Goal: Task Accomplishment & Management: Complete application form

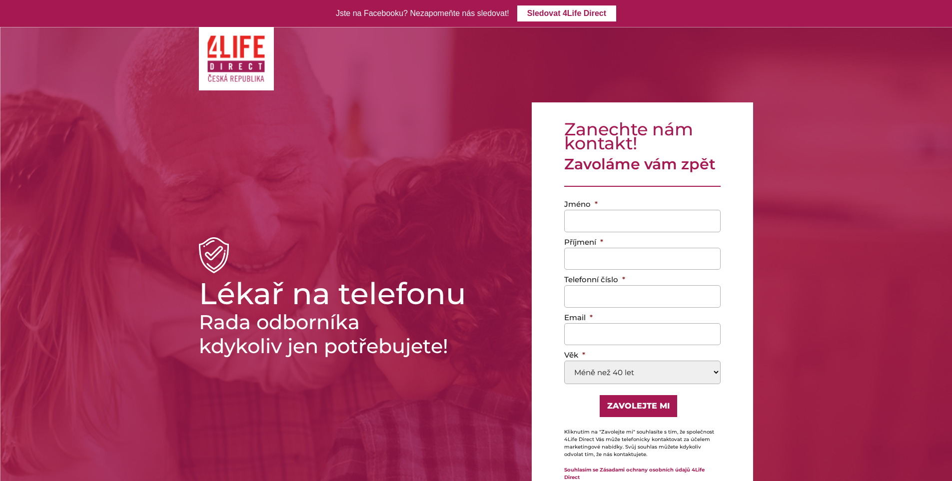
click at [576, 219] on input "Jméno *" at bounding box center [642, 221] width 156 height 22
type input "m"
type input "[PERSON_NAME]"
click at [575, 257] on input "Příjmení *" at bounding box center [642, 259] width 156 height 22
type input "[PERSON_NAME]"
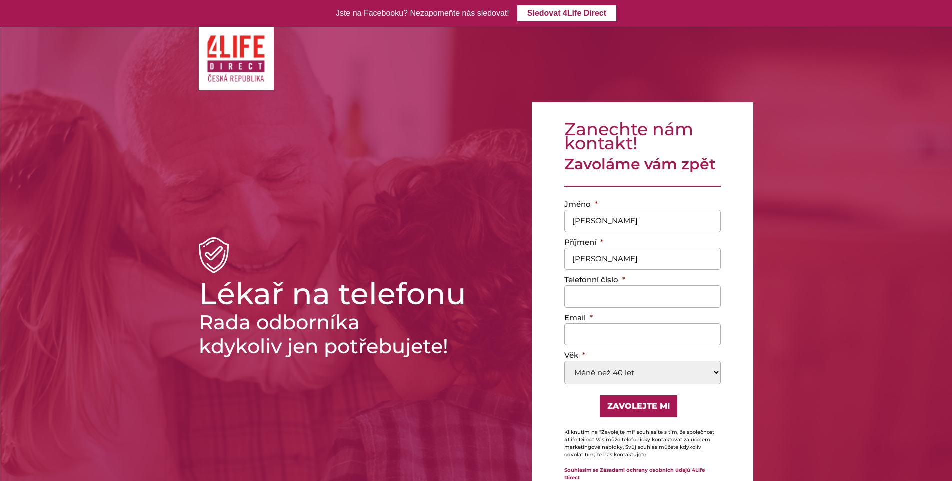
click at [576, 301] on input "Telefonní číslo *" at bounding box center [642, 296] width 156 height 22
type input "723 115 762"
click at [570, 333] on input "Email *" at bounding box center [642, 334] width 156 height 22
type input "[EMAIL_ADDRESS][DOMAIN_NAME]"
click at [710, 372] on select "Méně než 40 let [PHONE_NUMBER] [PHONE_NUMBER]" at bounding box center [642, 372] width 156 height 23
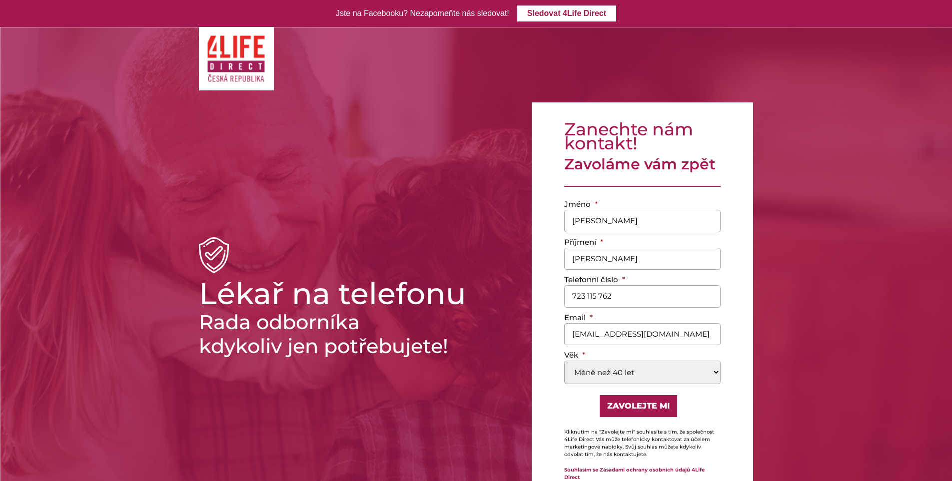
select select "70-85"
click at [564, 361] on select "Méně než 40 let [PHONE_NUMBER] [PHONE_NUMBER]" at bounding box center [642, 372] width 156 height 23
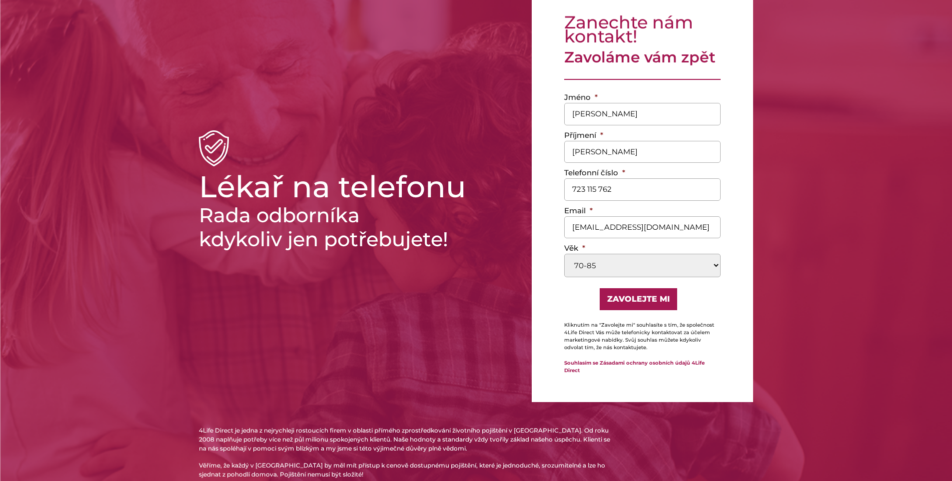
scroll to position [99, 0]
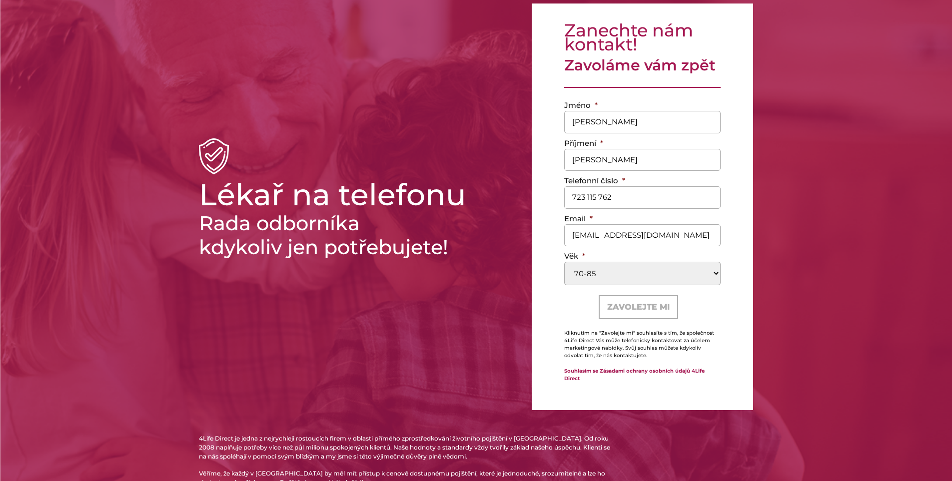
click at [648, 308] on input "Zavolejte mi" at bounding box center [638, 307] width 79 height 24
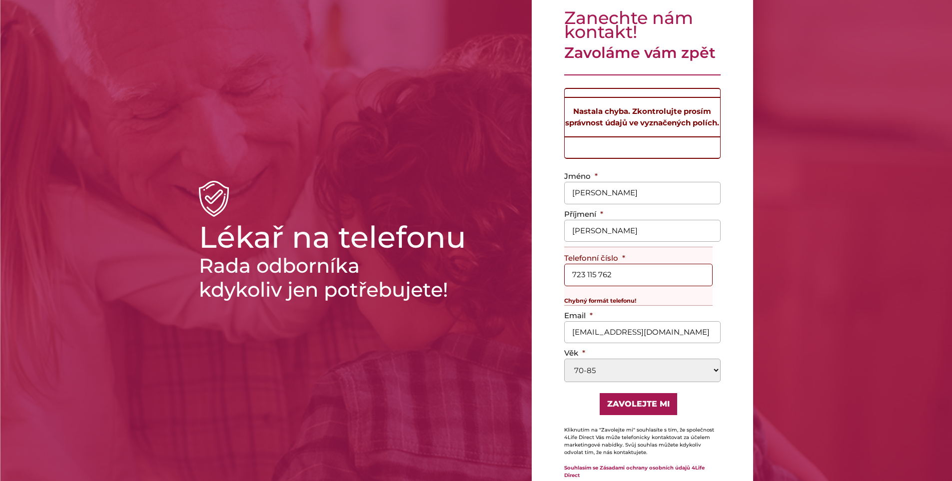
scroll to position [49, 0]
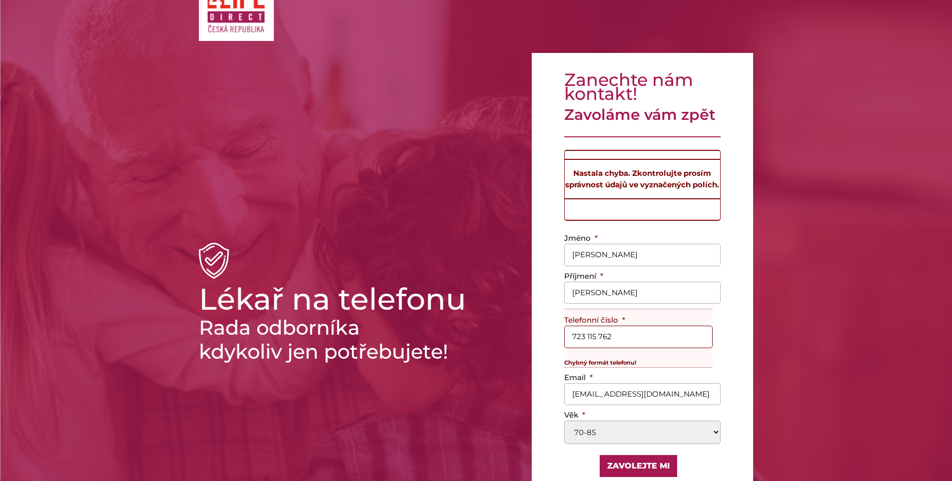
drag, startPoint x: 626, startPoint y: 346, endPoint x: 558, endPoint y: 344, distance: 67.5
click at [558, 344] on div "Zanechte nám kontakt! Zavoláme vám zpět Nastala chyba. Zkontrolujte prosím sprá…" at bounding box center [642, 311] width 221 height 516
type input "723115762"
drag, startPoint x: 629, startPoint y: 376, endPoint x: 643, endPoint y: 371, distance: 15.3
click at [643, 367] on div "Chybný formát telefonu!" at bounding box center [638, 359] width 148 height 16
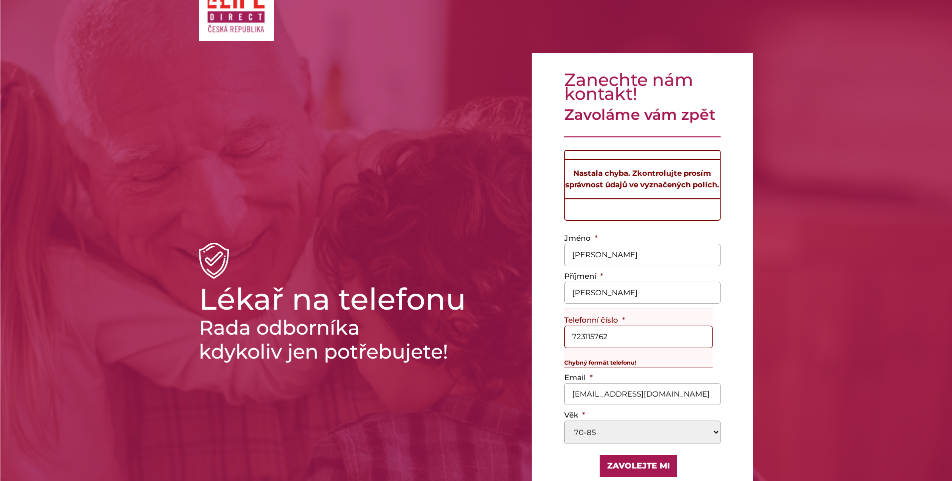
click at [651, 348] on input "723115762" at bounding box center [638, 337] width 148 height 22
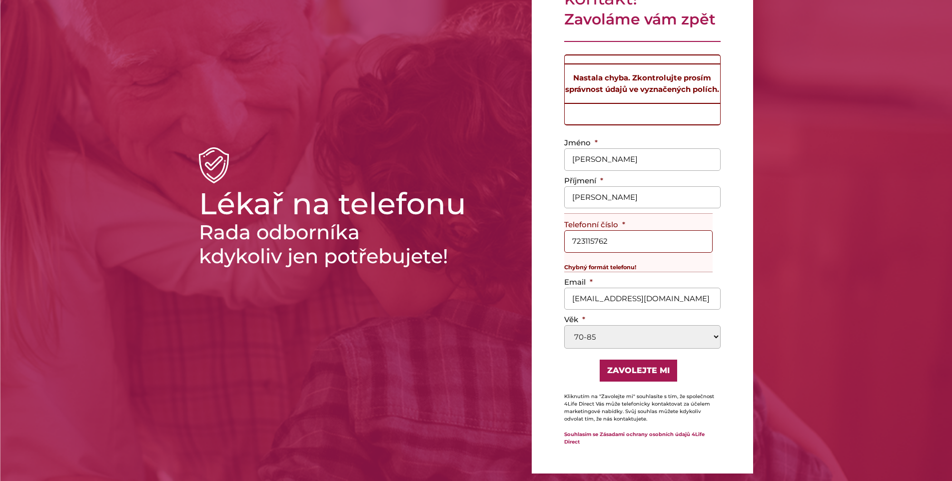
scroll to position [149, 0]
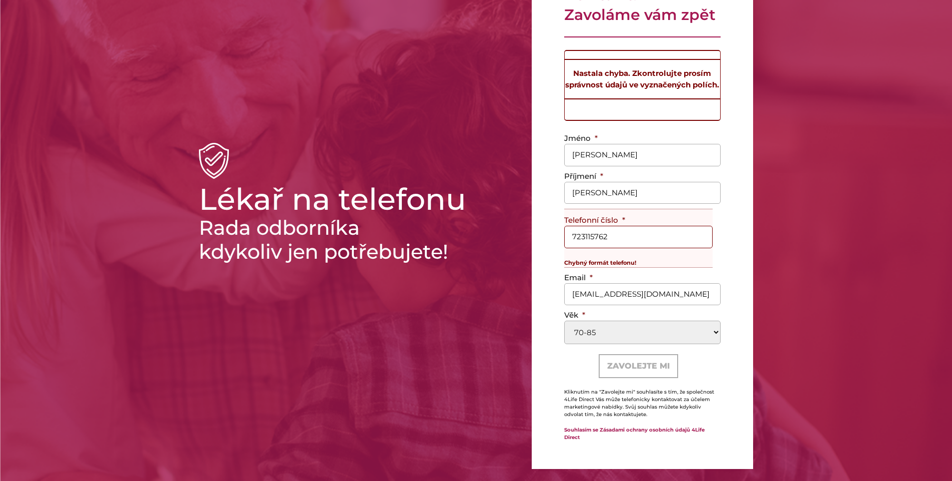
click at [621, 373] on input "Zavolejte mi" at bounding box center [638, 366] width 79 height 24
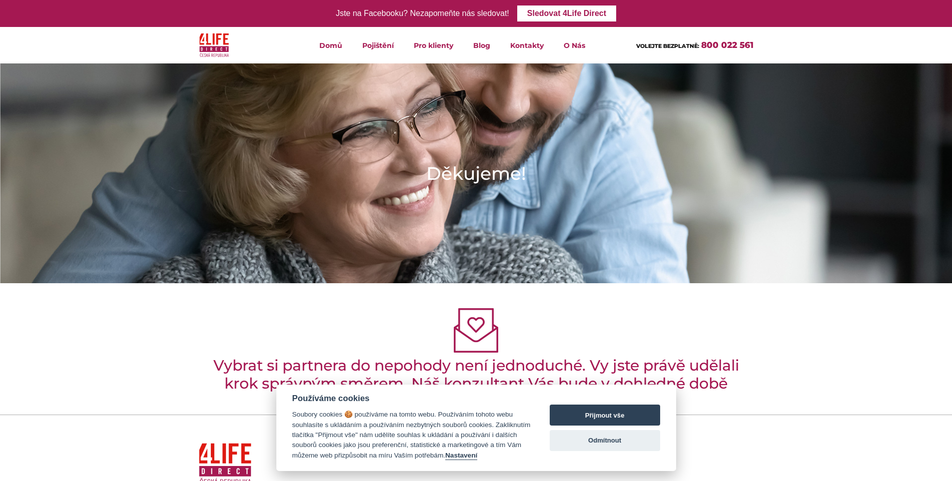
click at [214, 52] on img at bounding box center [214, 45] width 30 height 28
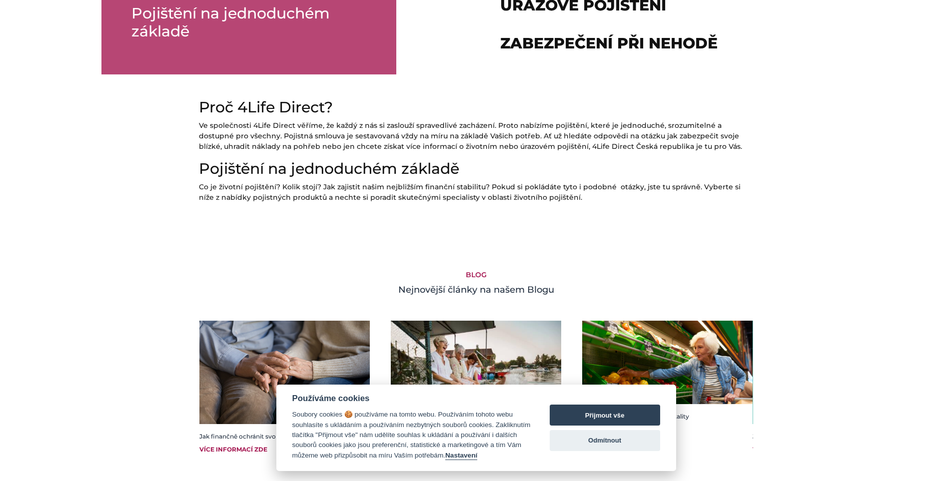
scroll to position [736, 0]
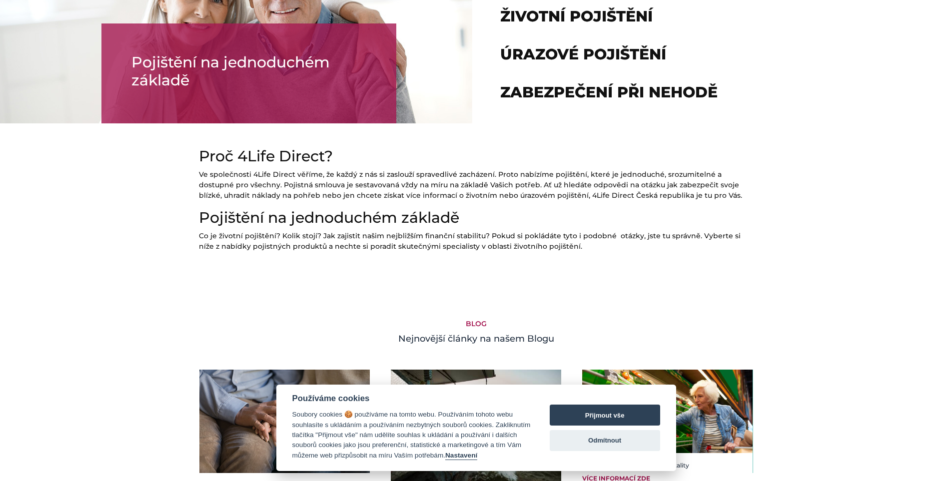
click at [481, 324] on h5 "BLOG" at bounding box center [476, 324] width 555 height 8
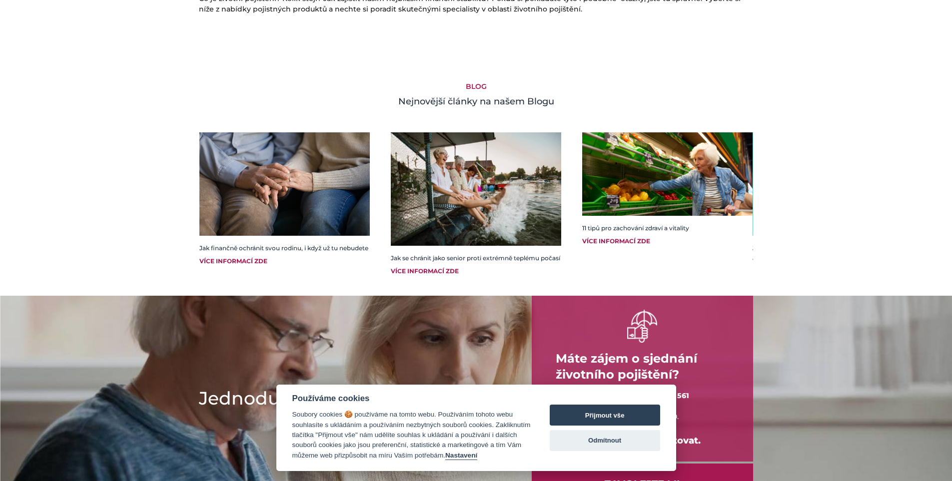
scroll to position [986, 0]
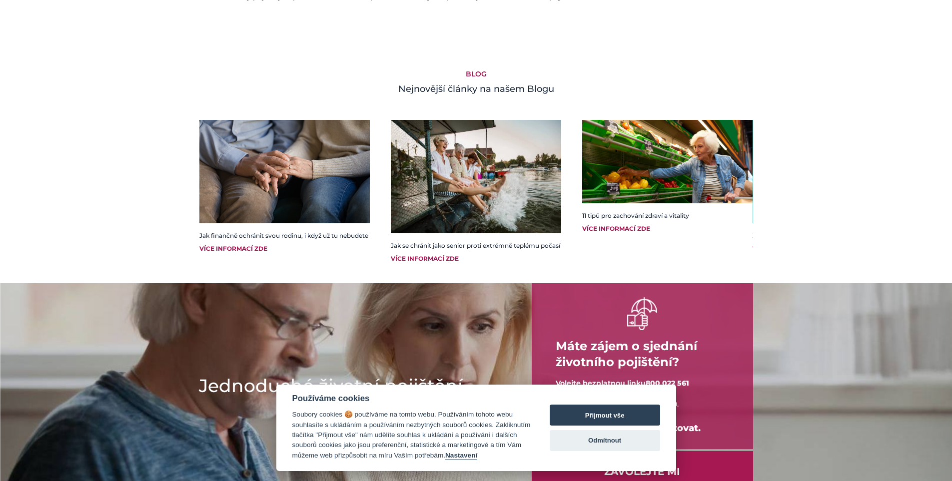
click at [620, 228] on div "Více informací zde" at bounding box center [667, 228] width 170 height 9
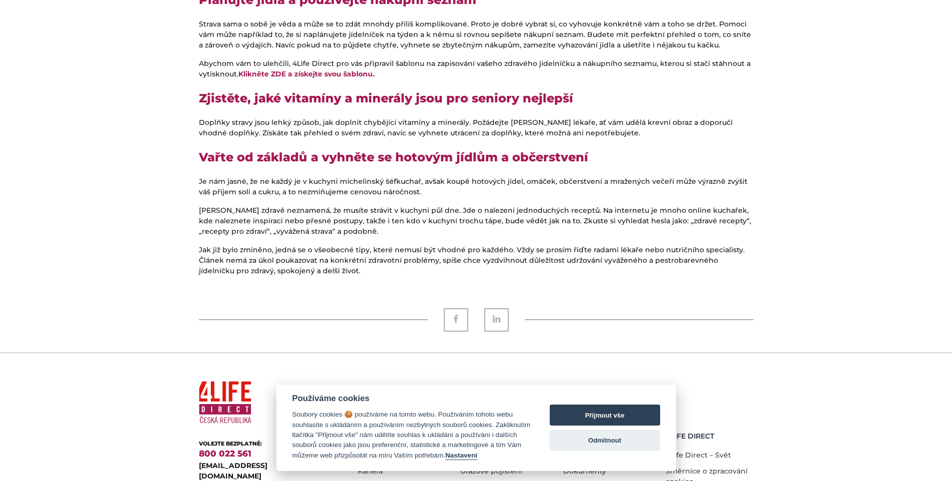
scroll to position [1188, 0]
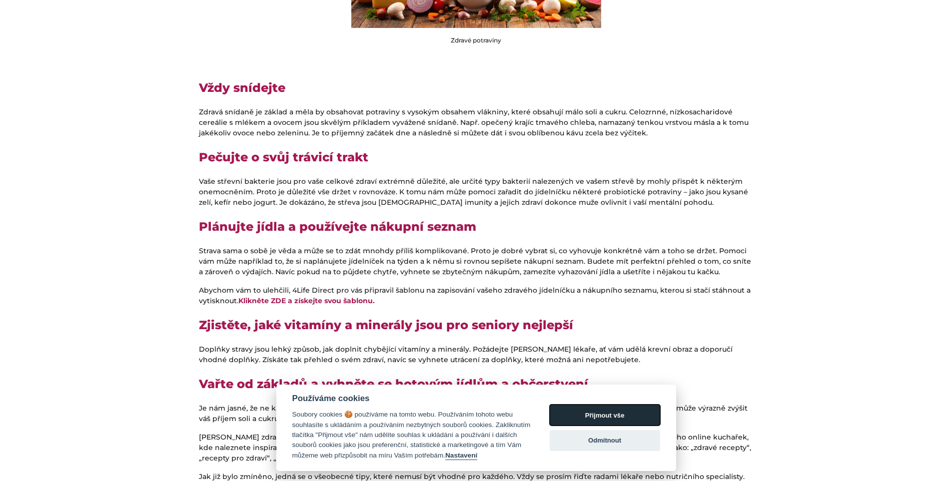
click at [580, 410] on button "Přijmout vše" at bounding box center [605, 415] width 110 height 21
checkbox input "true"
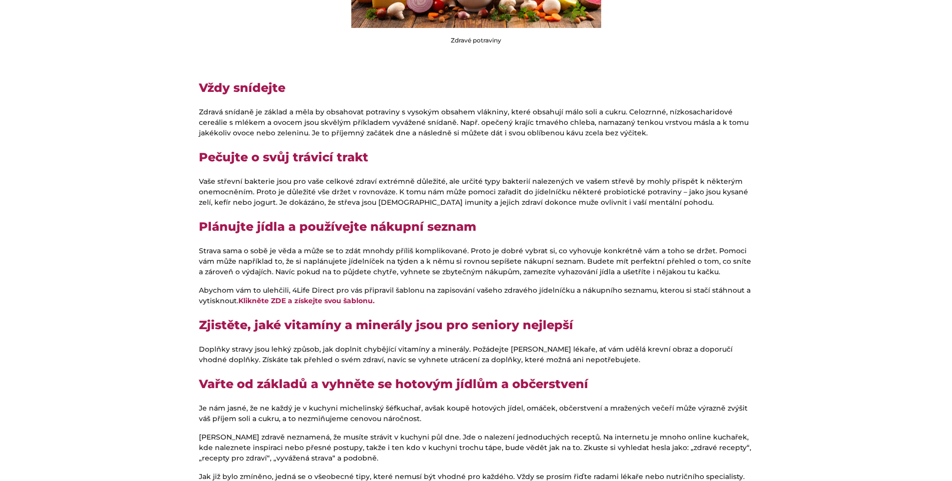
scroll to position [1488, 0]
